Goal: Transaction & Acquisition: Obtain resource

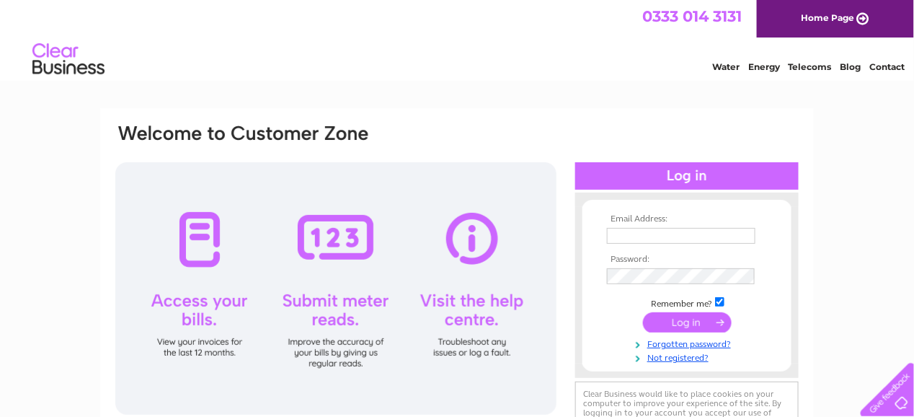
type input "janette@woodvaleprojects.co.uk"
click at [683, 319] on input "submit" at bounding box center [687, 322] width 89 height 20
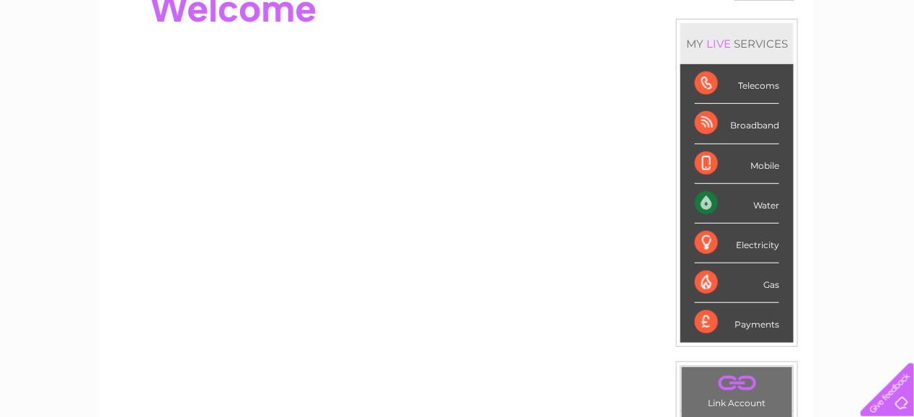
scroll to position [72, 0]
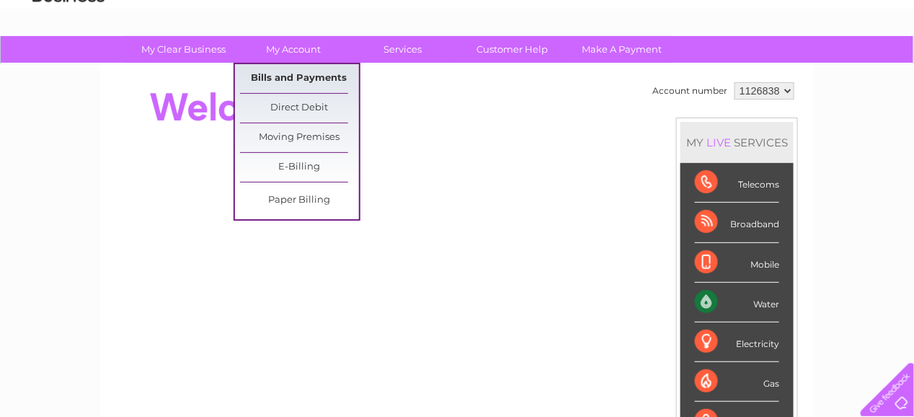
click at [283, 78] on link "Bills and Payments" at bounding box center [299, 78] width 119 height 29
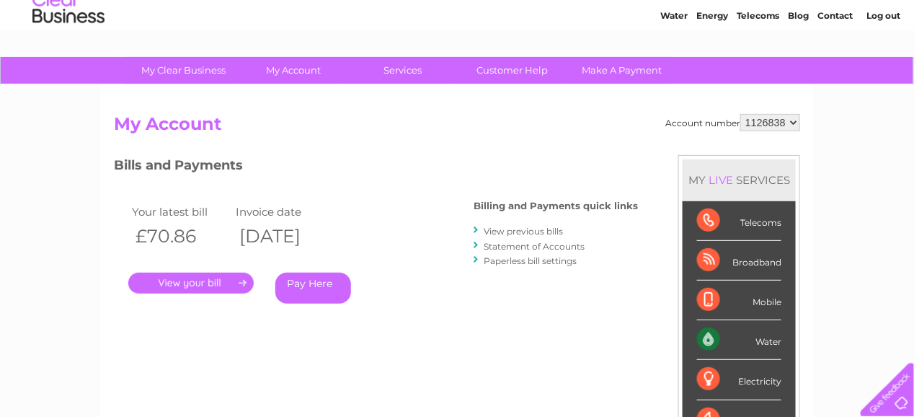
scroll to position [72, 0]
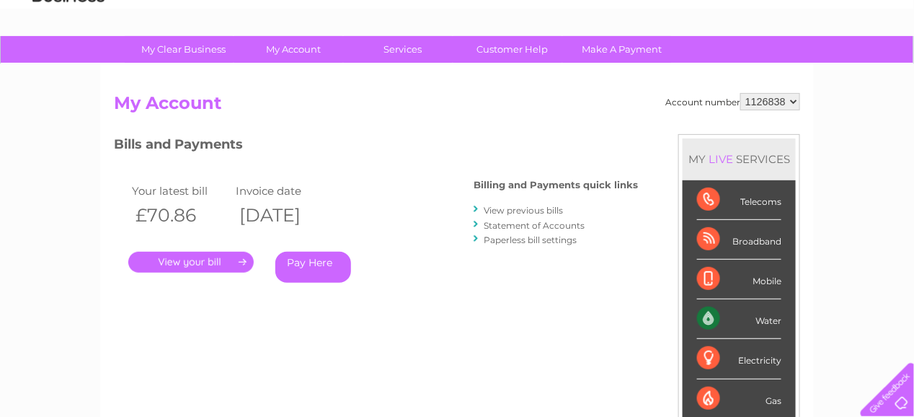
click at [177, 261] on link "." at bounding box center [190, 262] width 125 height 21
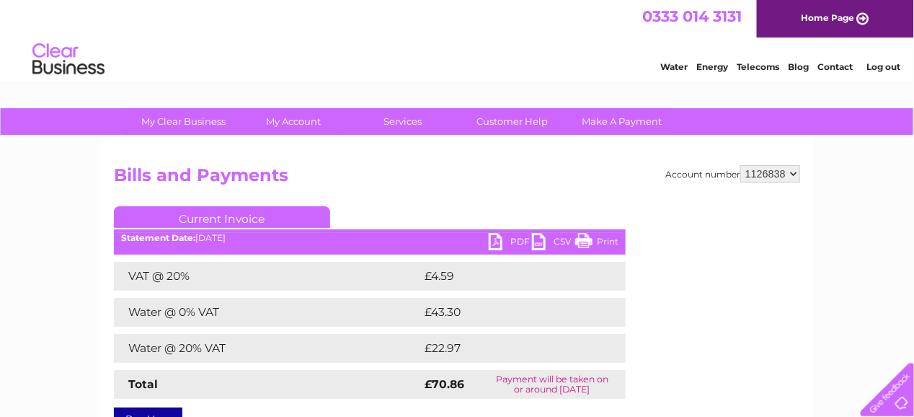
click at [504, 237] on link "PDF" at bounding box center [510, 243] width 43 height 21
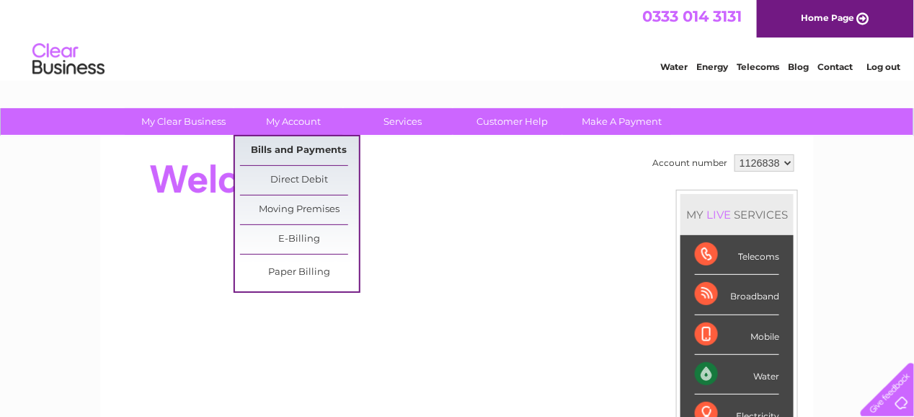
click at [280, 149] on link "Bills and Payments" at bounding box center [299, 150] width 119 height 29
